Goal: Find specific page/section: Find specific page/section

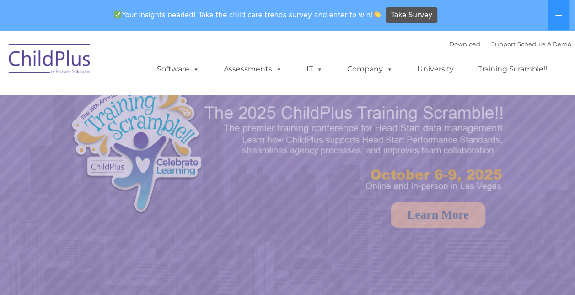
select select "MEDIUM"
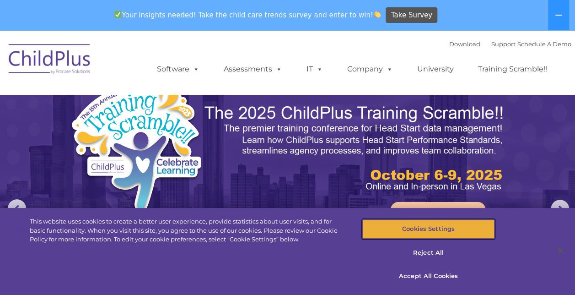
click at [436, 229] on button "Cookies Settings" at bounding box center [428, 228] width 132 height 19
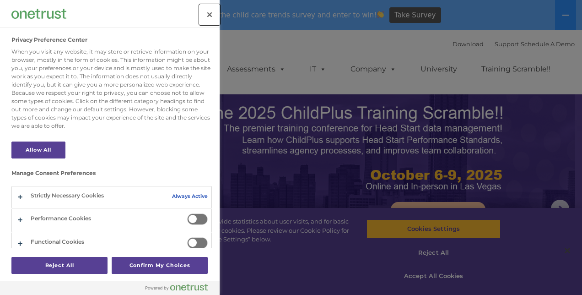
click at [215, 14] on button "Close" at bounding box center [209, 15] width 20 height 20
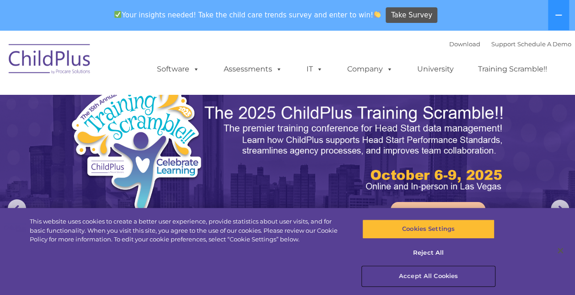
click at [433, 270] on button "Accept All Cookies" at bounding box center [428, 275] width 132 height 19
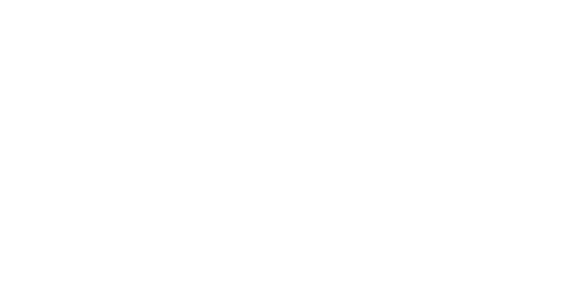
type input ""
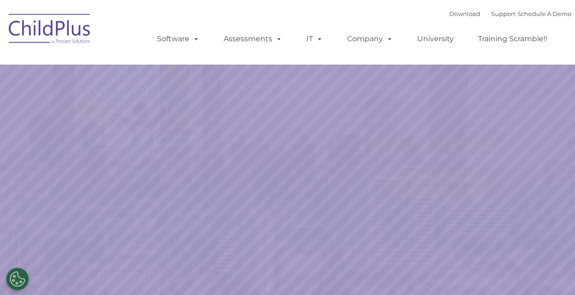
select select "MEDIUM"
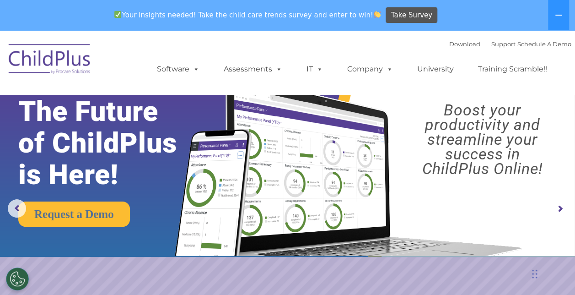
click at [69, 57] on img at bounding box center [50, 61] width 92 height 46
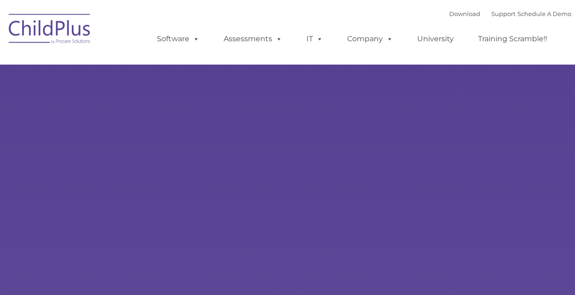
type input ""
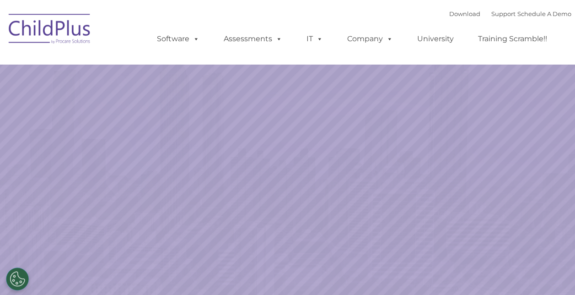
select select "MEDIUM"
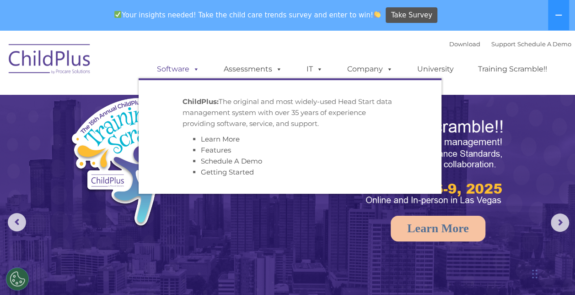
click at [195, 70] on span at bounding box center [194, 69] width 10 height 9
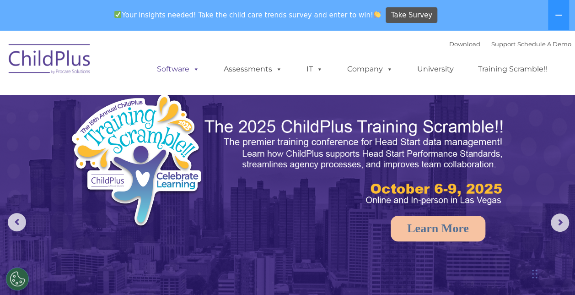
click at [176, 72] on link "Software" at bounding box center [178, 69] width 61 height 18
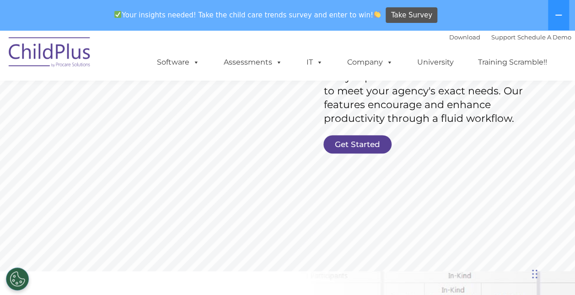
scroll to position [201, 0]
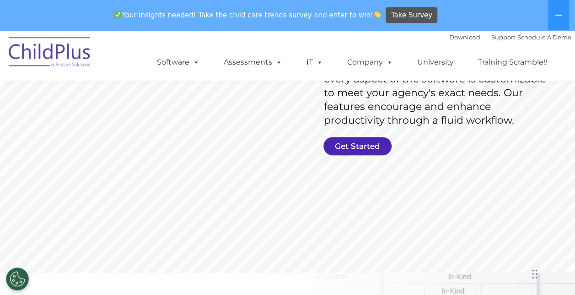
click at [374, 155] on link "Get Started" at bounding box center [357, 146] width 68 height 18
click at [376, 148] on link "Get Started" at bounding box center [357, 146] width 68 height 18
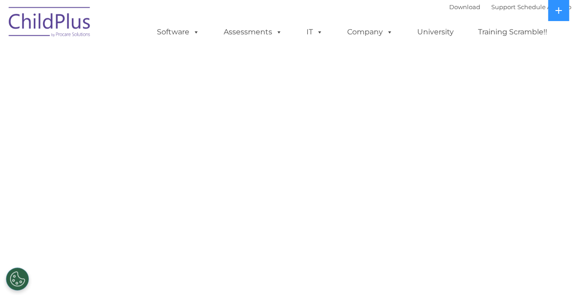
select select "MEDIUM"
